Goal: Task Accomplishment & Management: Manage account settings

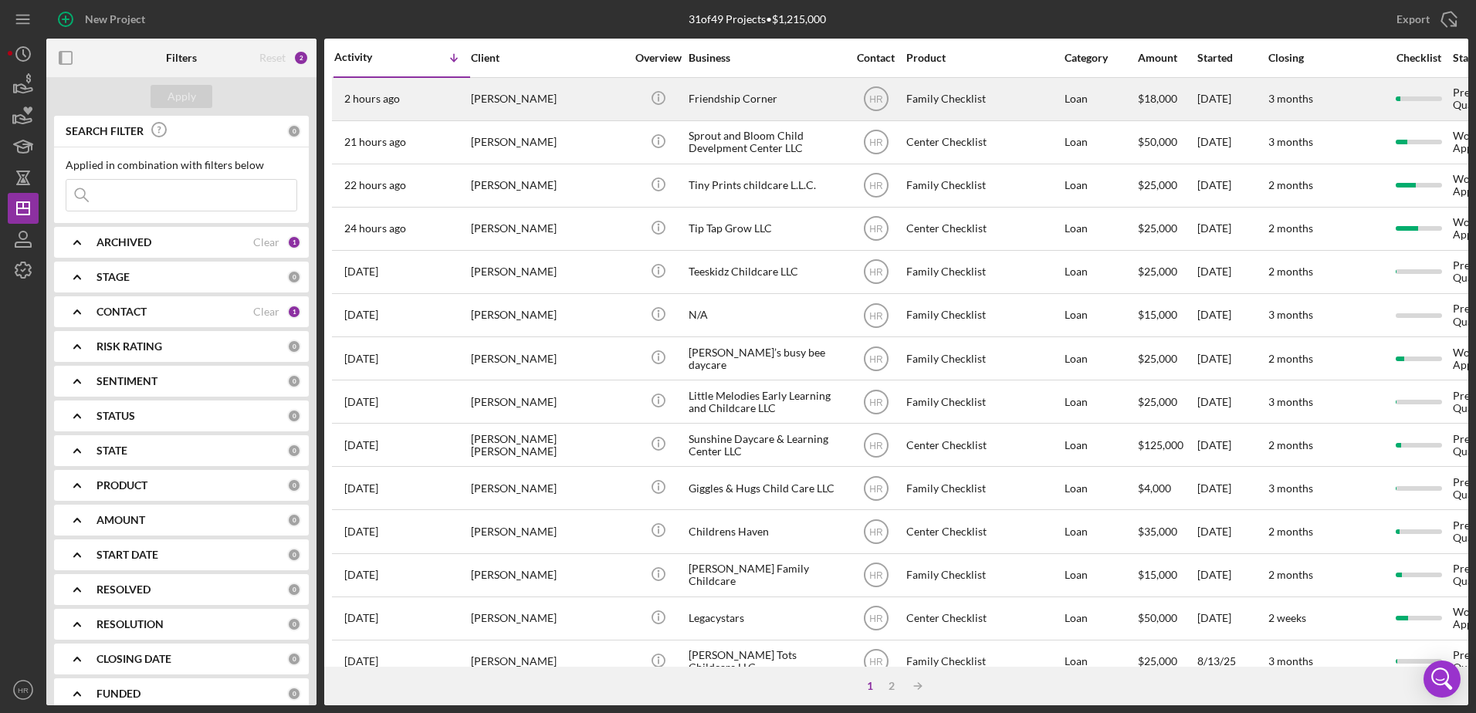
click at [521, 106] on div "[PERSON_NAME]" at bounding box center [548, 99] width 154 height 41
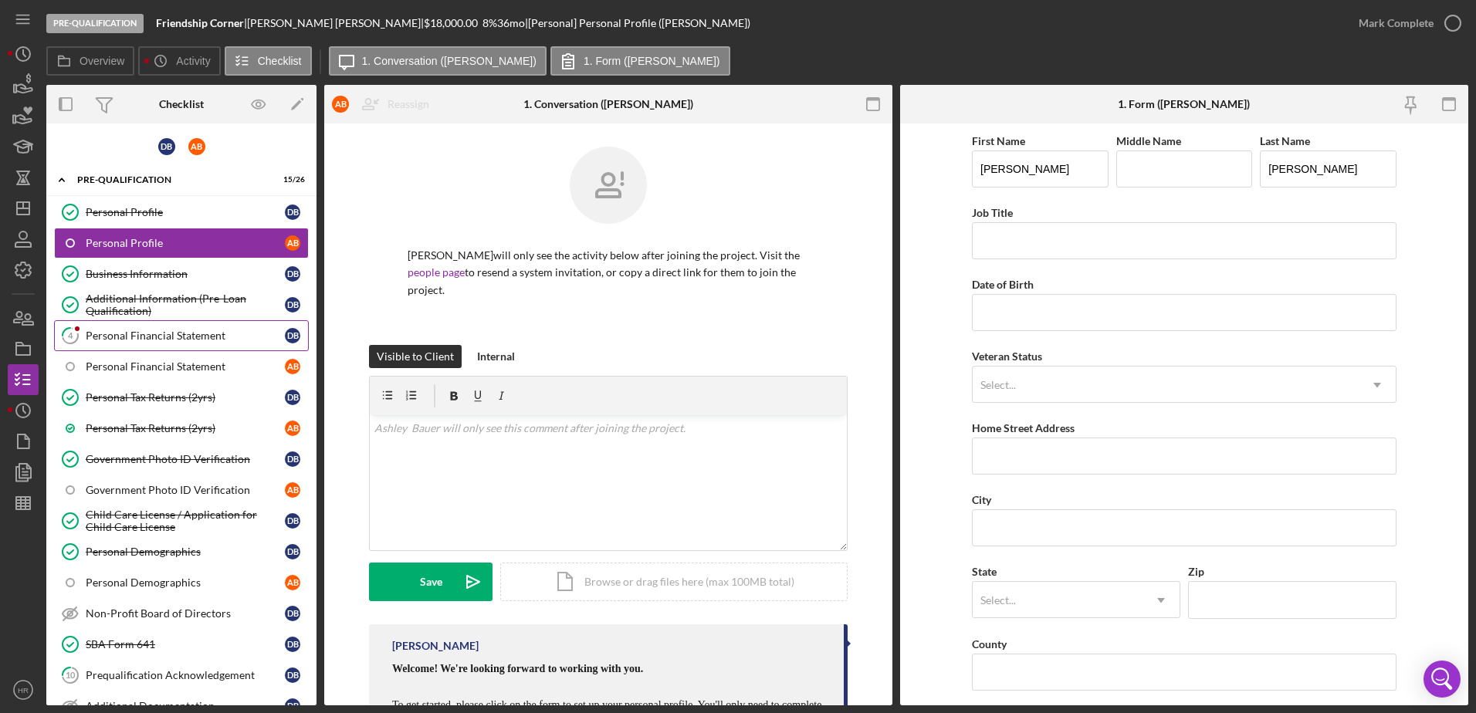
click at [147, 325] on link "4 Personal Financial Statement D B" at bounding box center [181, 335] width 255 height 31
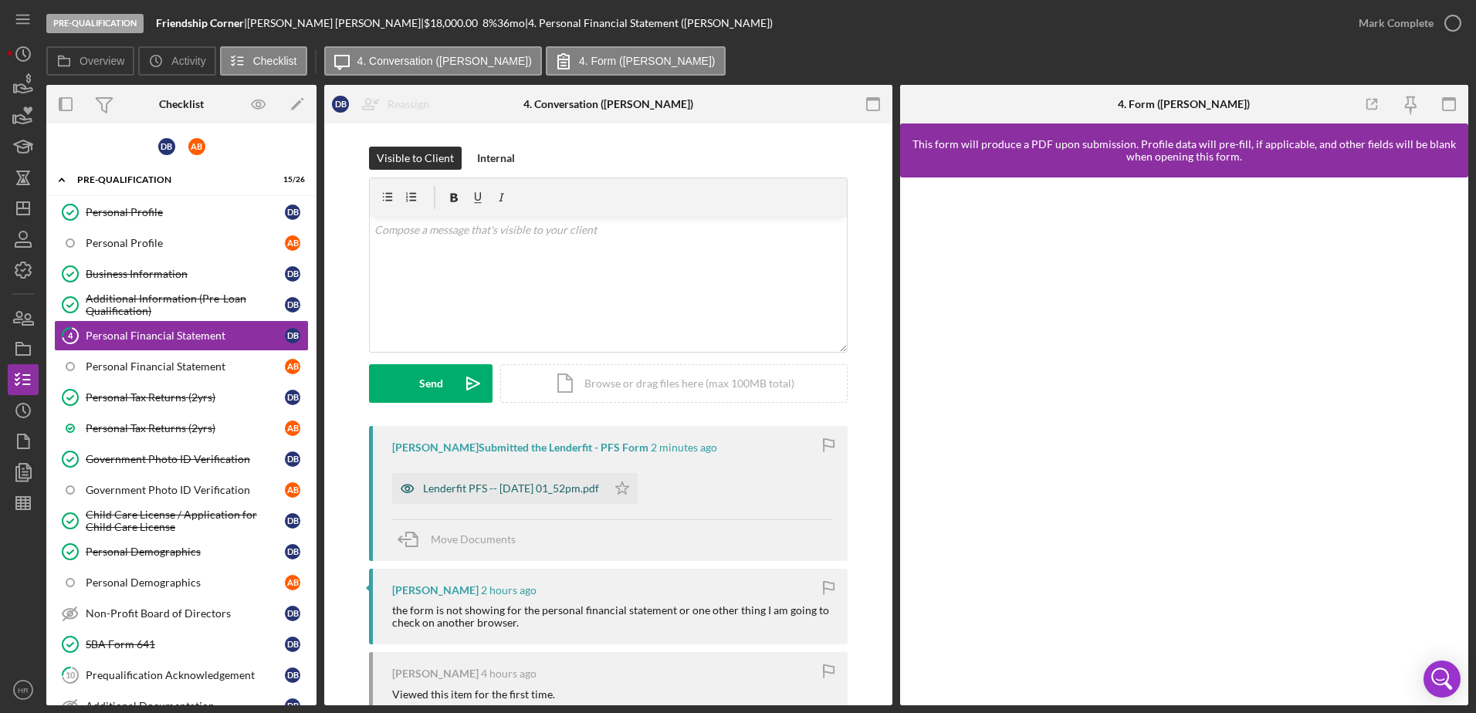
click at [517, 490] on div "Lenderfit PFS -- [DATE] 01_52pm.pdf" at bounding box center [511, 489] width 176 height 12
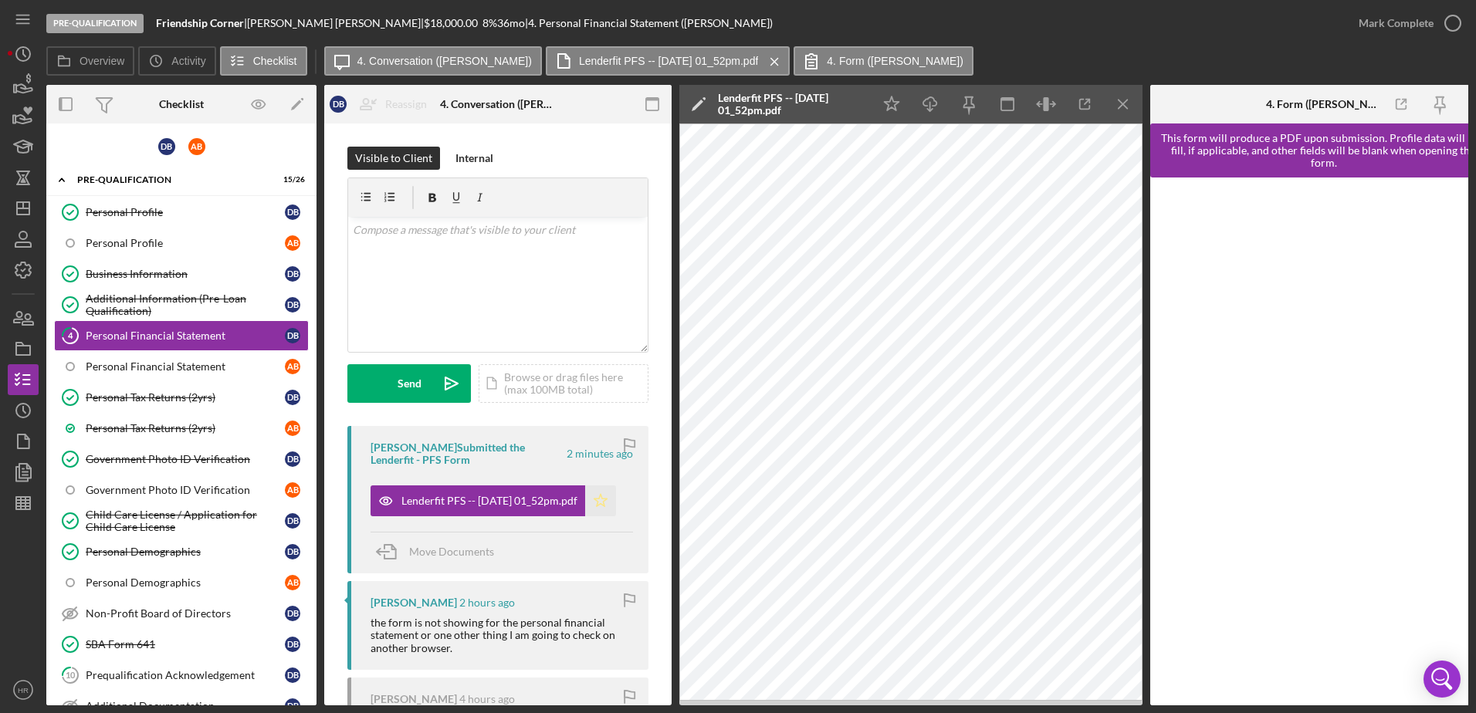
click at [608, 505] on polygon "button" at bounding box center [601, 500] width 13 height 12
click at [1456, 26] on icon "button" at bounding box center [1453, 23] width 39 height 39
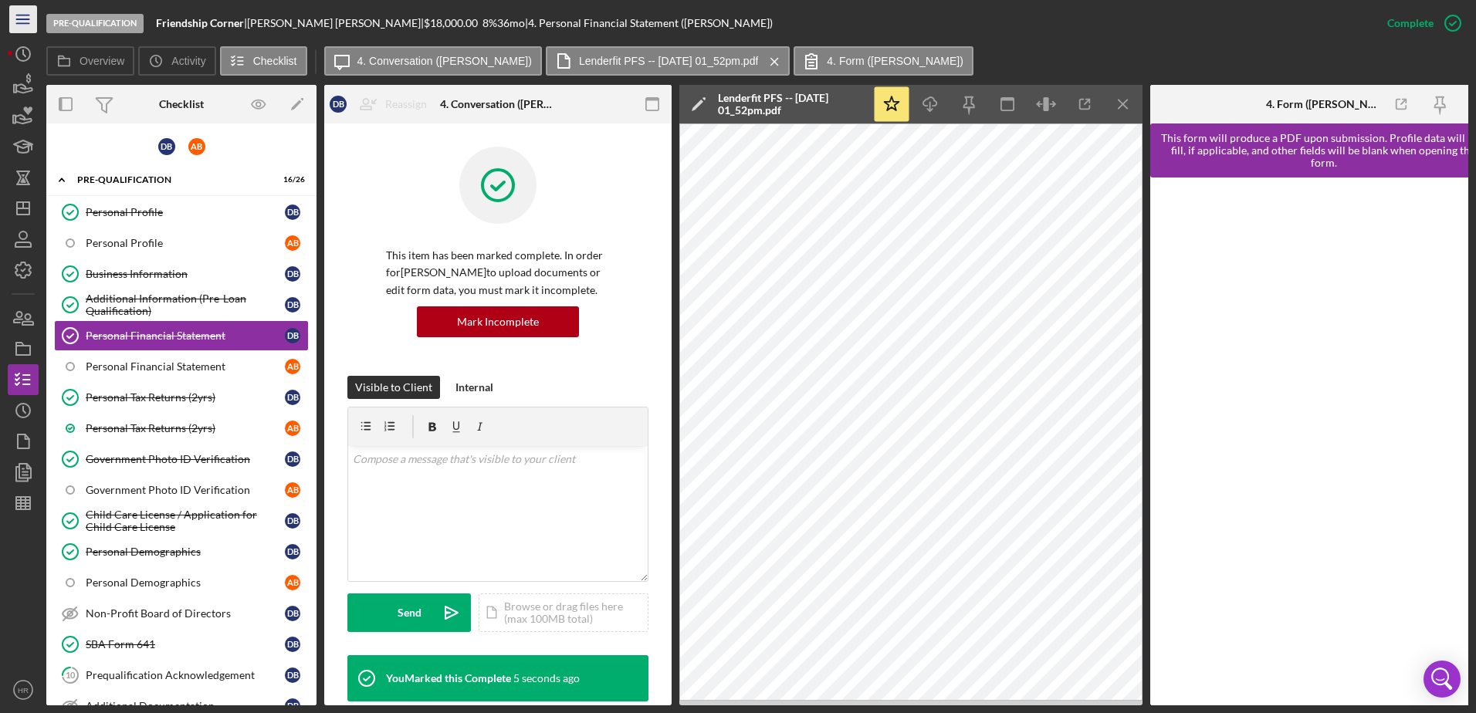
click at [18, 29] on icon "Icon/Menu" at bounding box center [23, 19] width 35 height 35
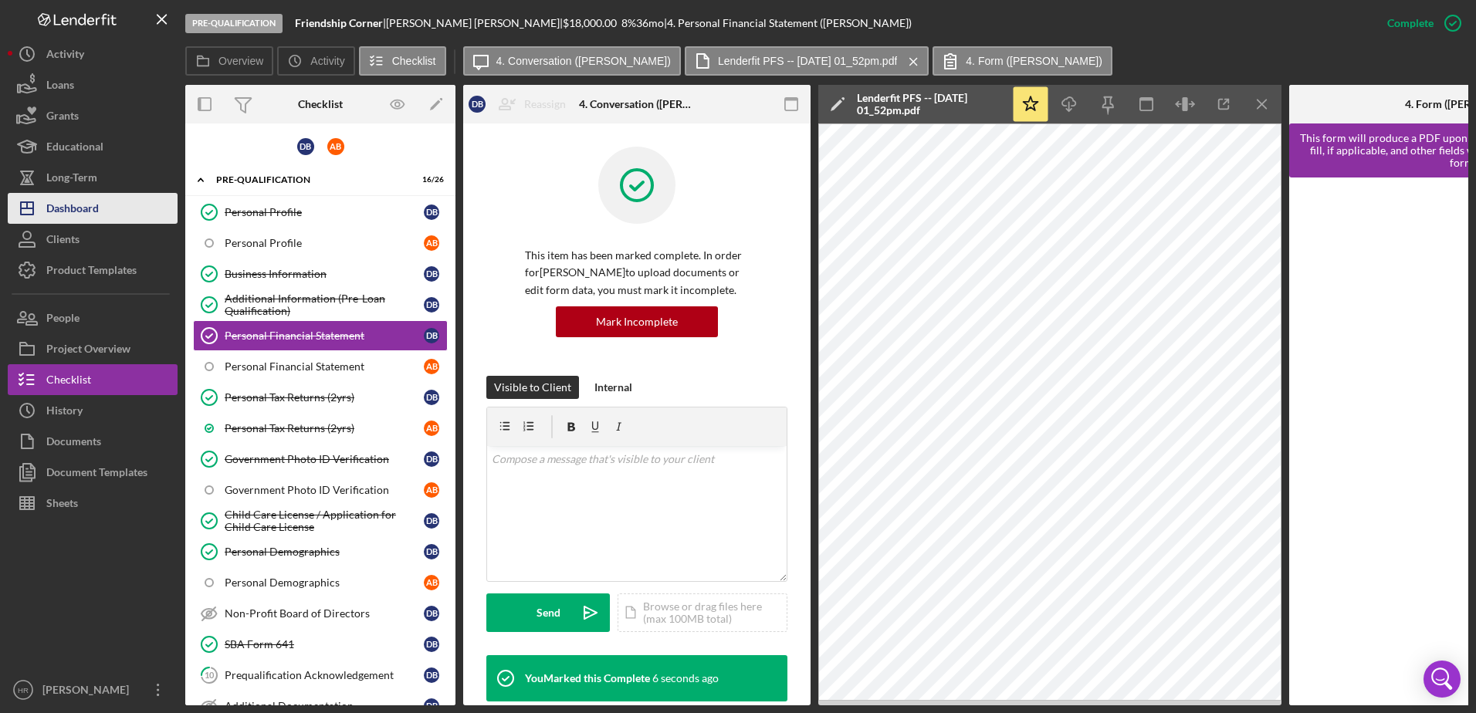
click at [78, 198] on div "Dashboard" at bounding box center [72, 210] width 53 height 35
